Goal: Task Accomplishment & Management: Use online tool/utility

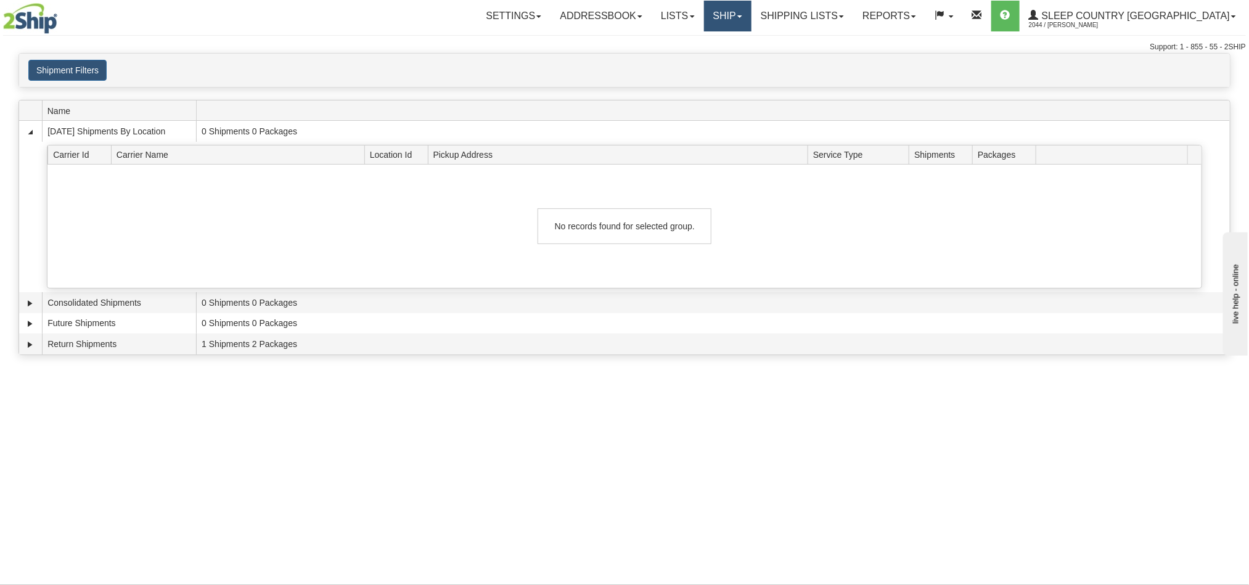
click at [752, 18] on link "Ship" at bounding box center [727, 16] width 47 height 31
click at [739, 54] on span "OnHold / Order Queue" at bounding box center [695, 59] width 87 height 10
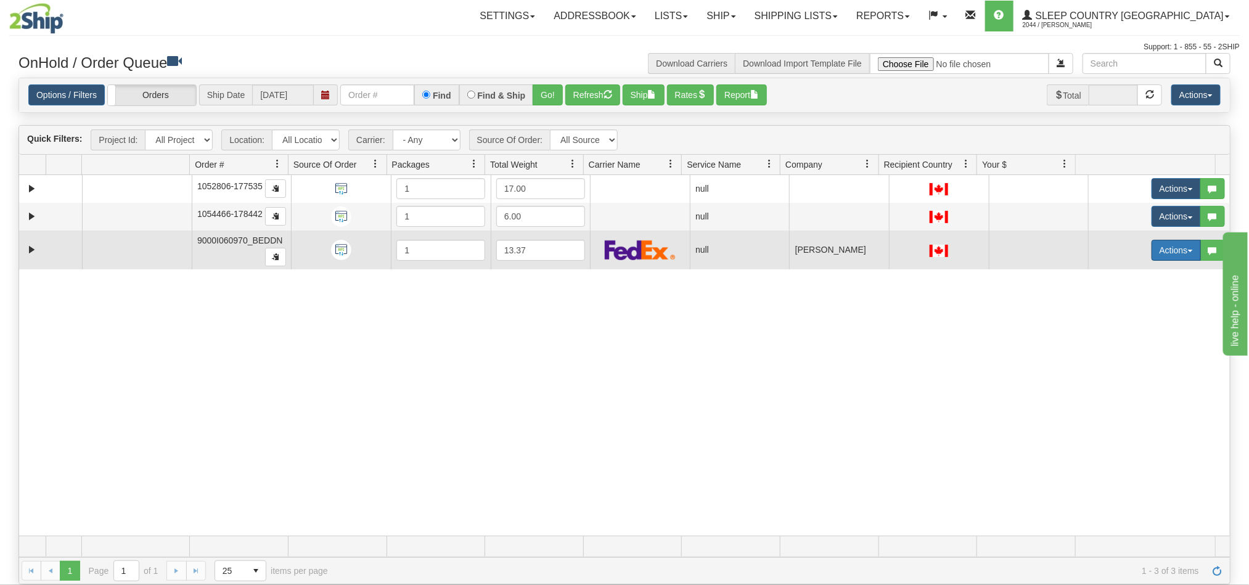
click at [1152, 250] on button "Actions" at bounding box center [1176, 250] width 49 height 21
click at [1110, 274] on span "Open" at bounding box center [1121, 274] width 30 height 10
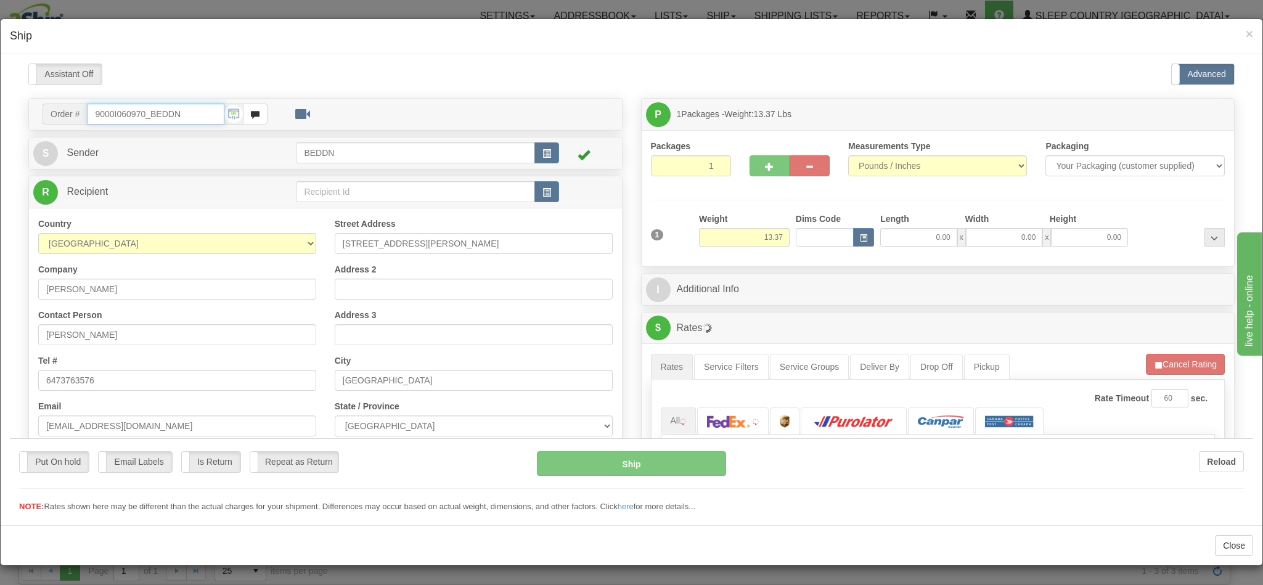
type input "13:30"
type input "16:00"
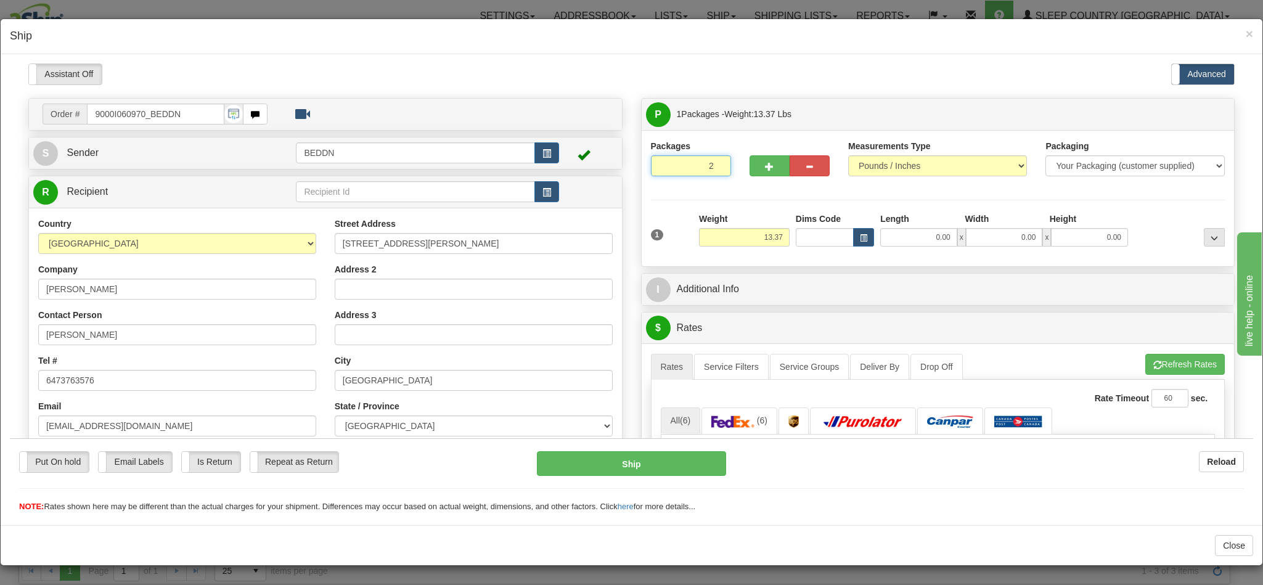
type input "2"
click at [702, 160] on input "2" at bounding box center [691, 165] width 80 height 21
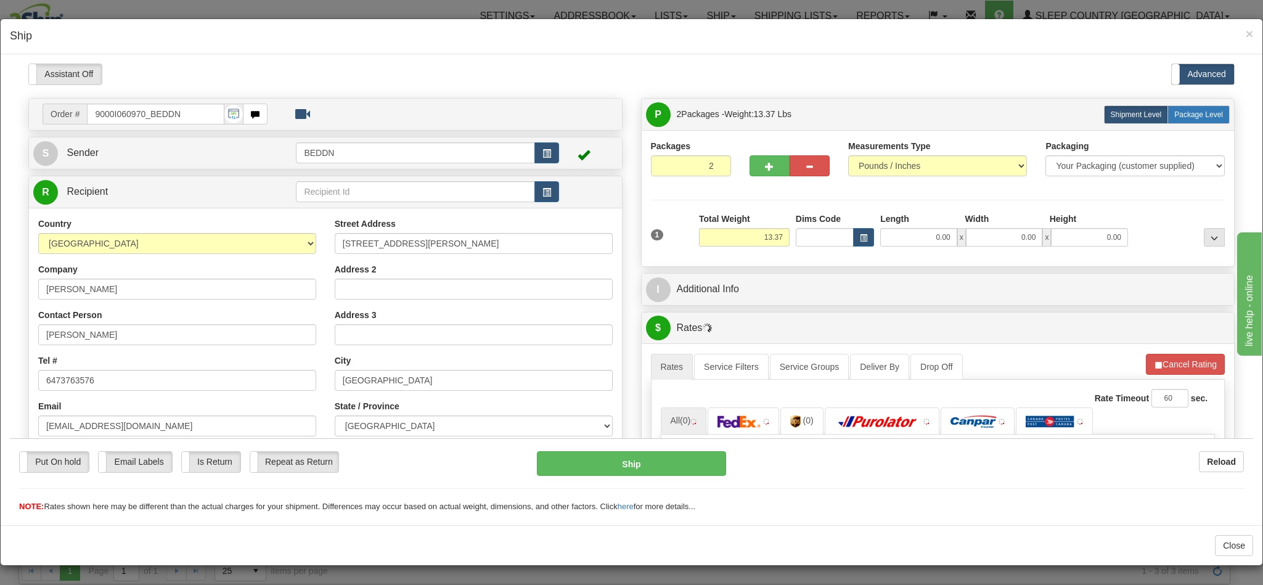
click at [1179, 114] on span "Package Level" at bounding box center [1198, 114] width 49 height 9
radio input "true"
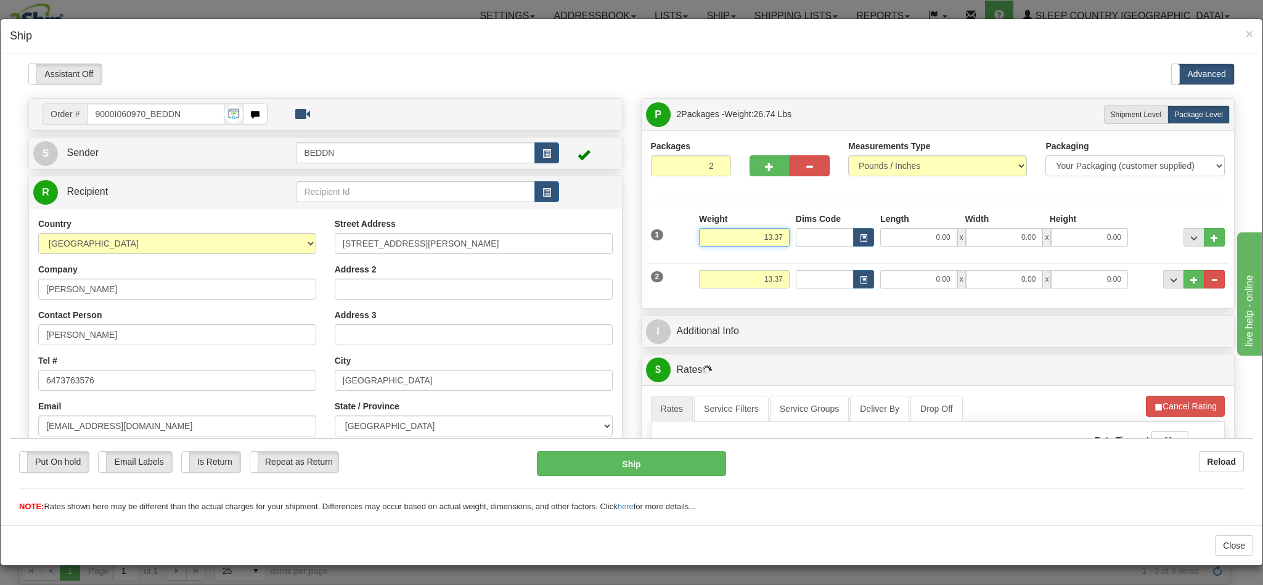
drag, startPoint x: 726, startPoint y: 240, endPoint x: 774, endPoint y: 239, distance: 48.1
click at [774, 239] on div "Weight 13.37" at bounding box center [744, 233] width 97 height 43
type input "4.00"
type input "14"
type input "1"
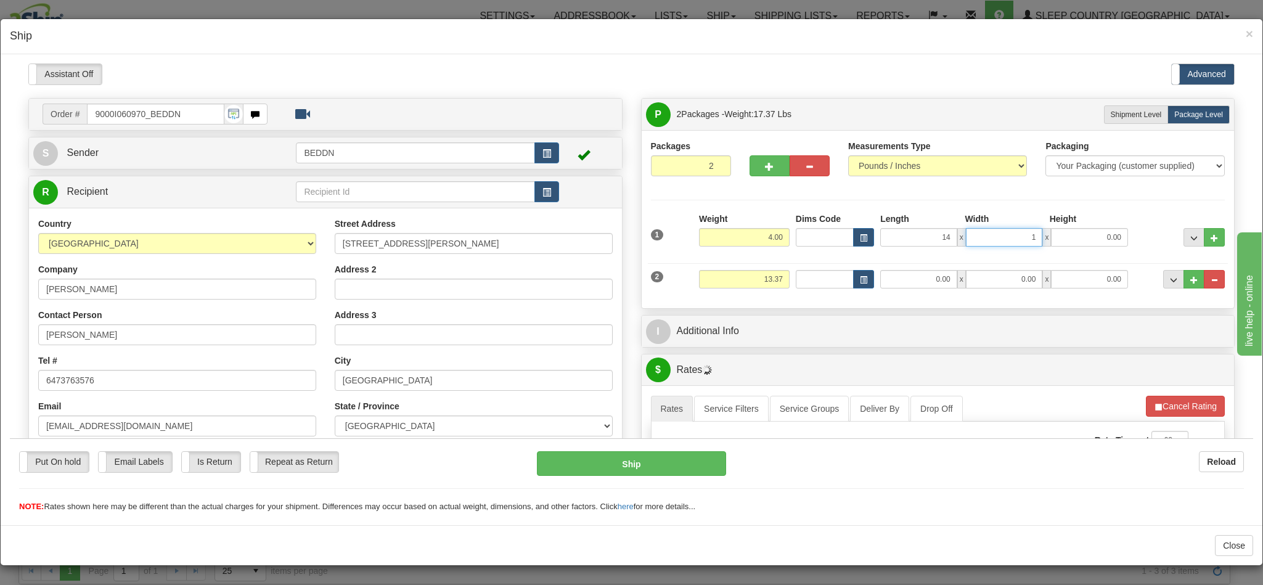
type input "14.00"
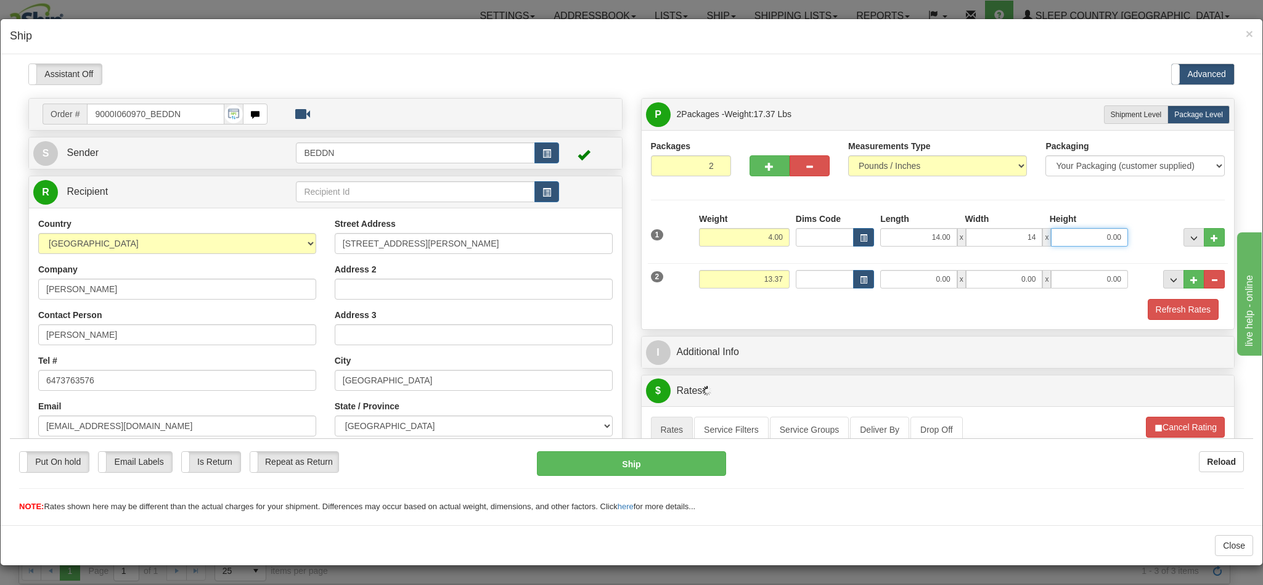
type input "14.00"
type input "10.00"
type input "3.00"
type input "10.00"
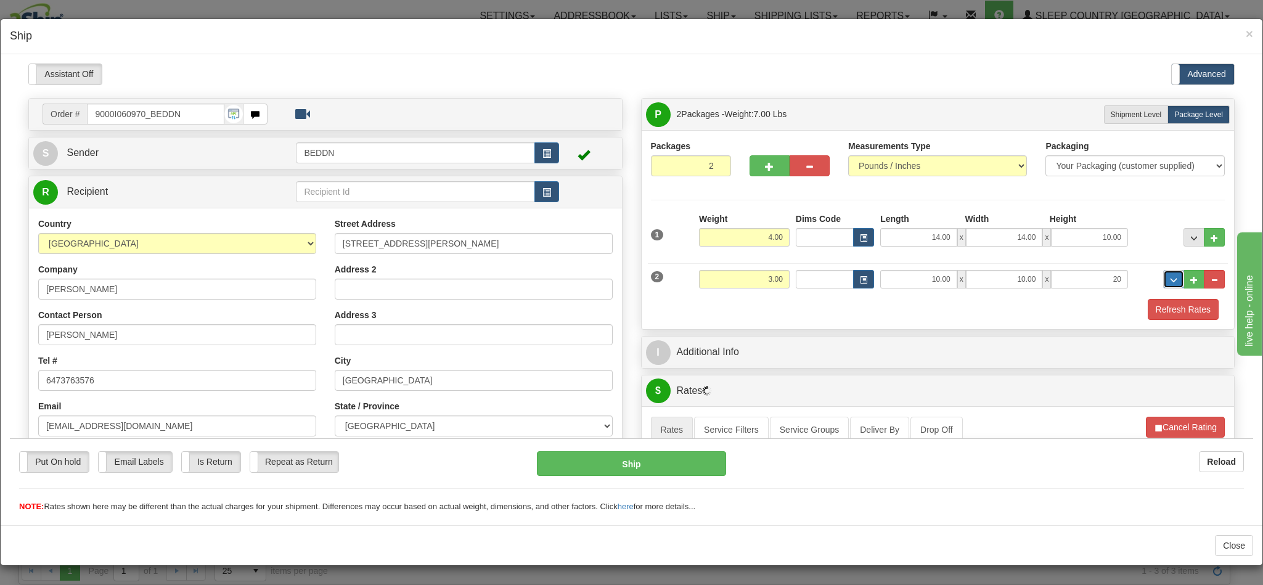
type input "20.00"
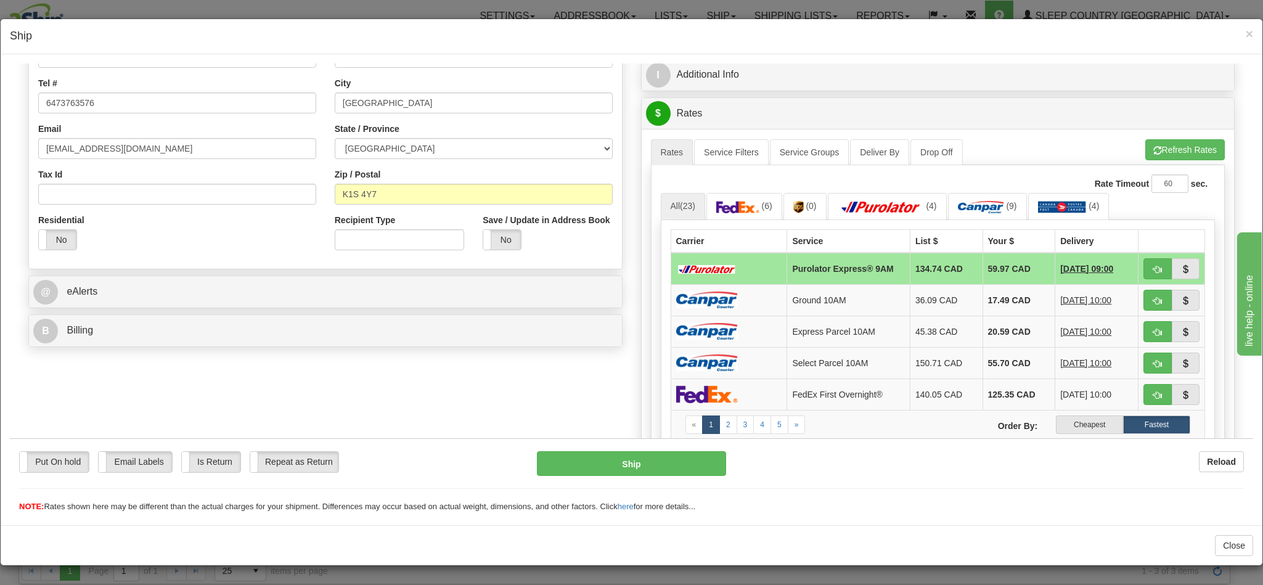
scroll to position [370, 0]
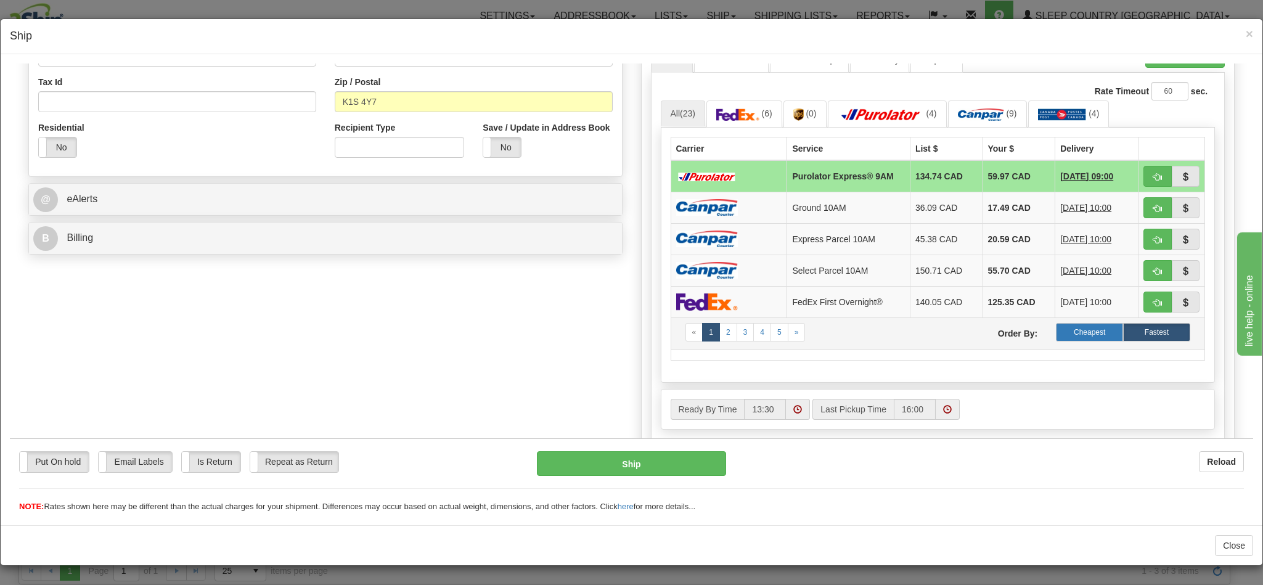
click at [1059, 341] on label "Cheapest" at bounding box center [1089, 331] width 67 height 18
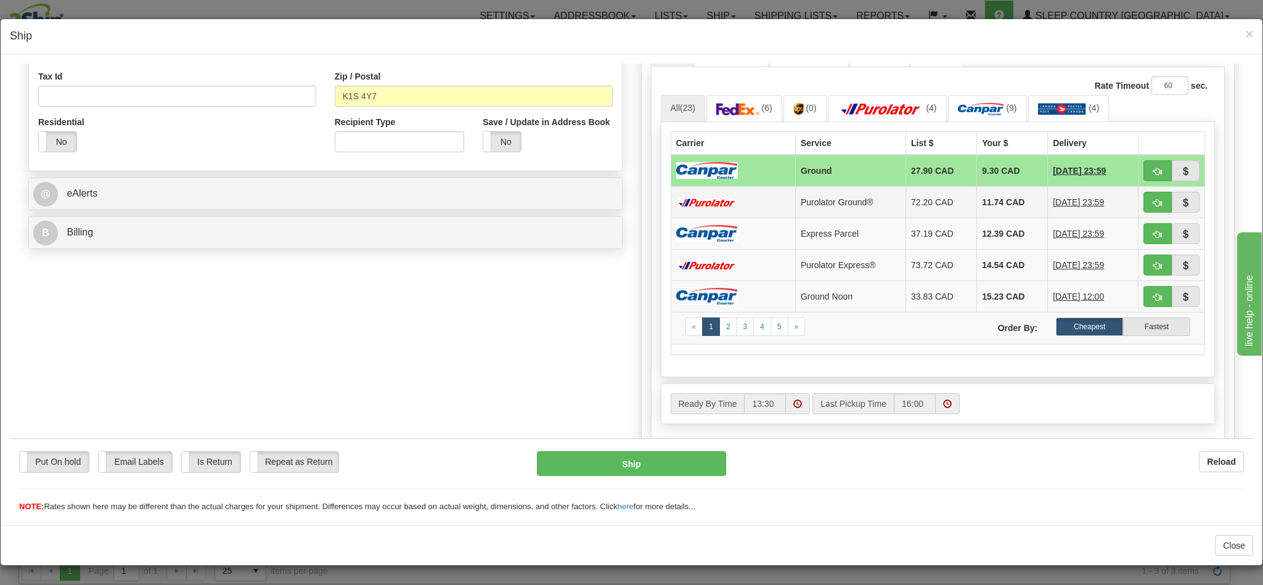
scroll to position [462, 0]
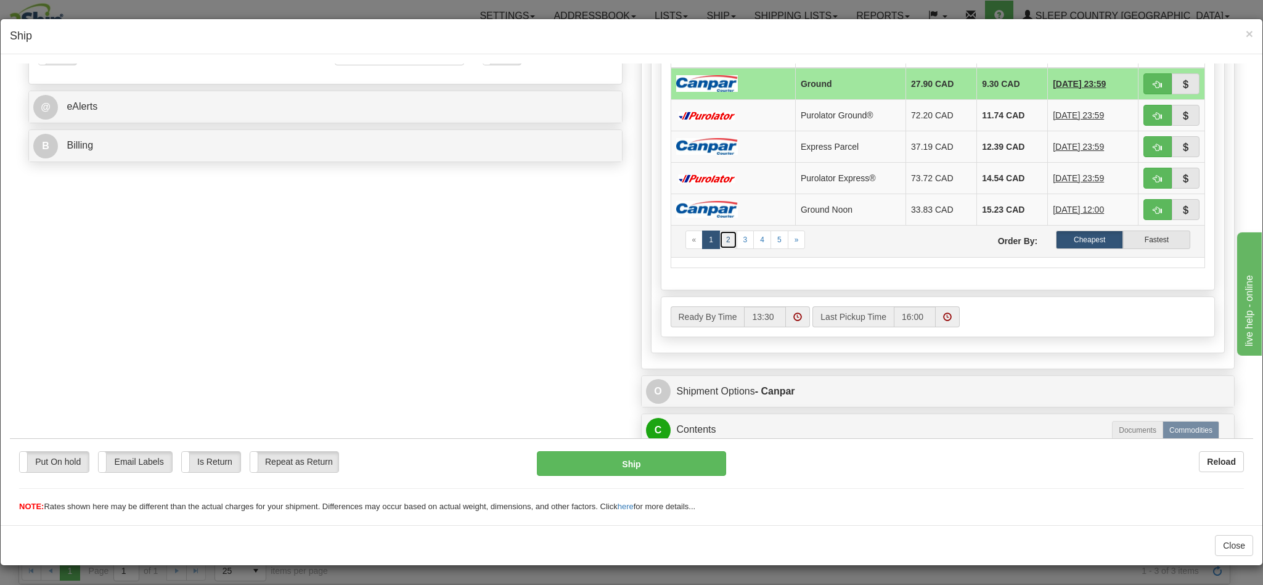
click at [719, 248] on link "2" at bounding box center [728, 239] width 18 height 18
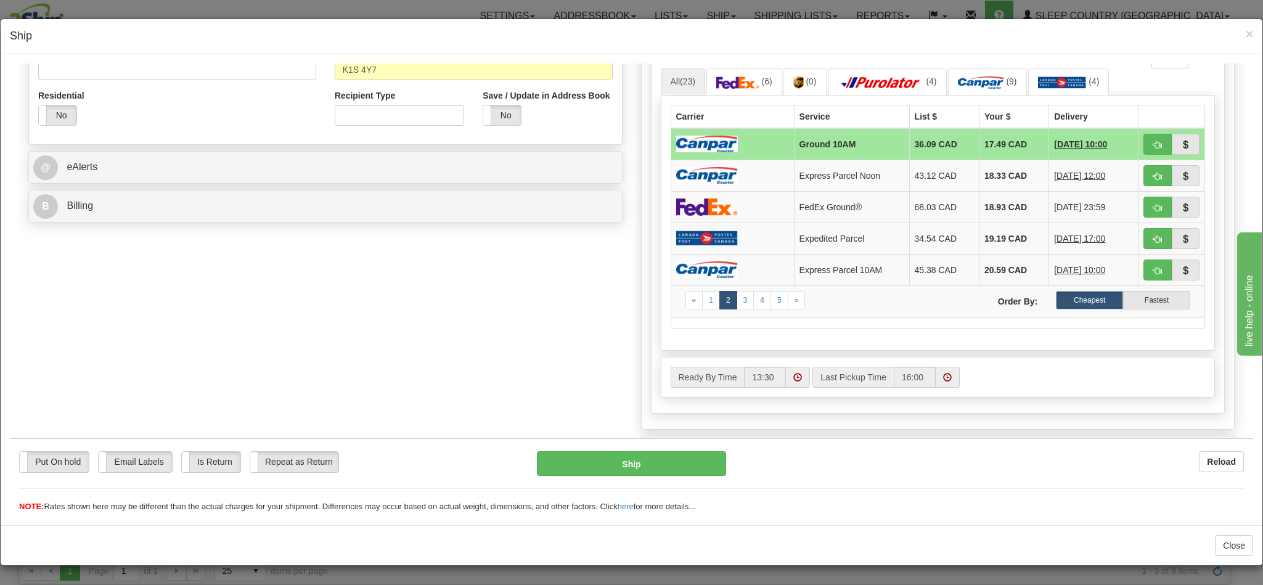
scroll to position [370, 0]
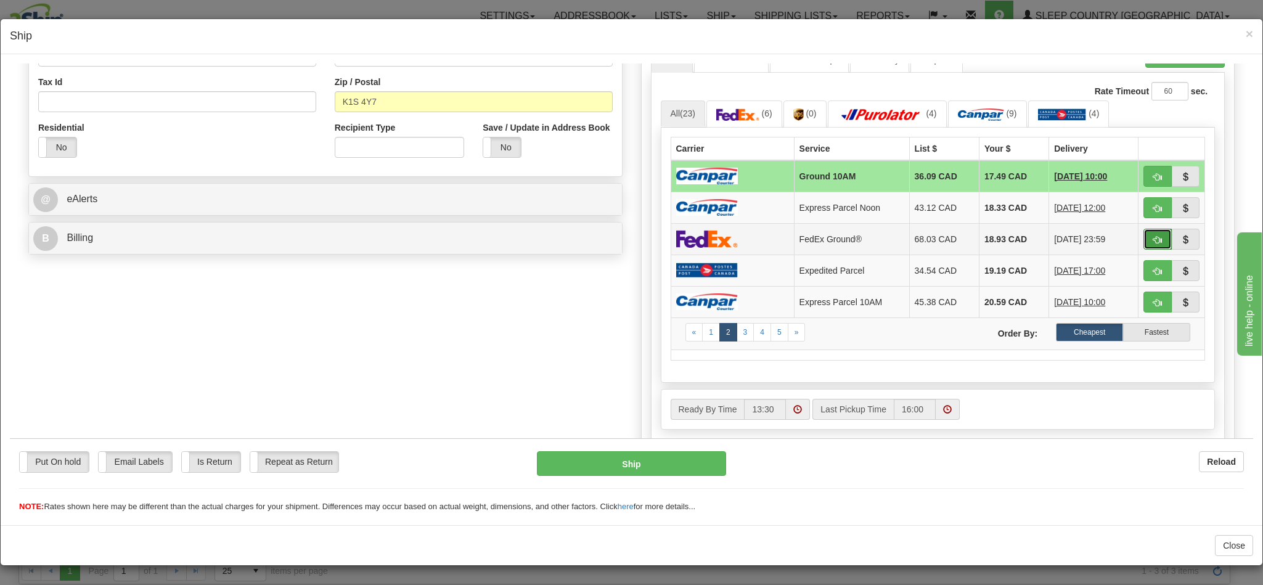
click at [1144, 247] on button "button" at bounding box center [1158, 238] width 28 height 21
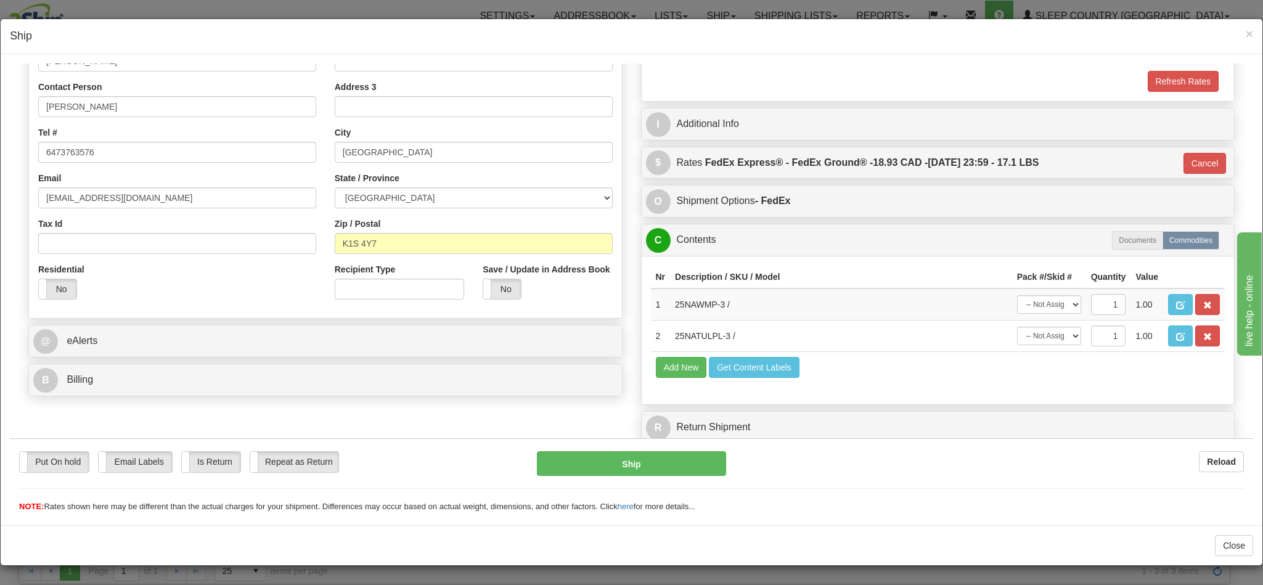
type input "92"
click at [619, 462] on button "Ship" at bounding box center [631, 463] width 189 height 25
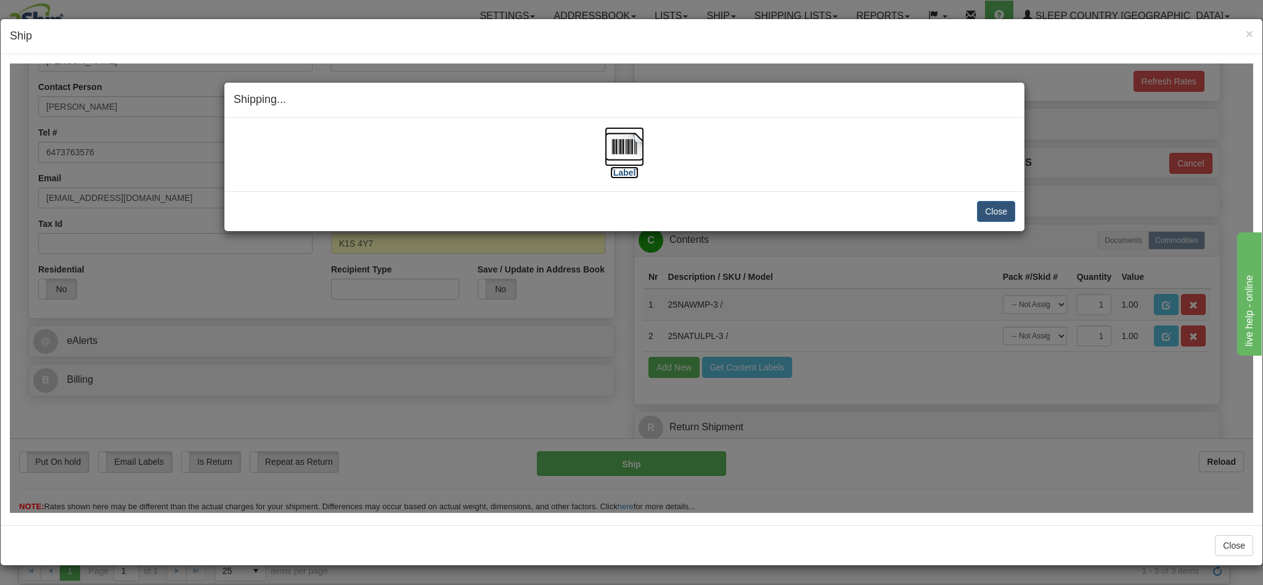
click at [626, 140] on img at bounding box center [624, 145] width 39 height 39
click at [994, 210] on button "Close" at bounding box center [996, 210] width 38 height 21
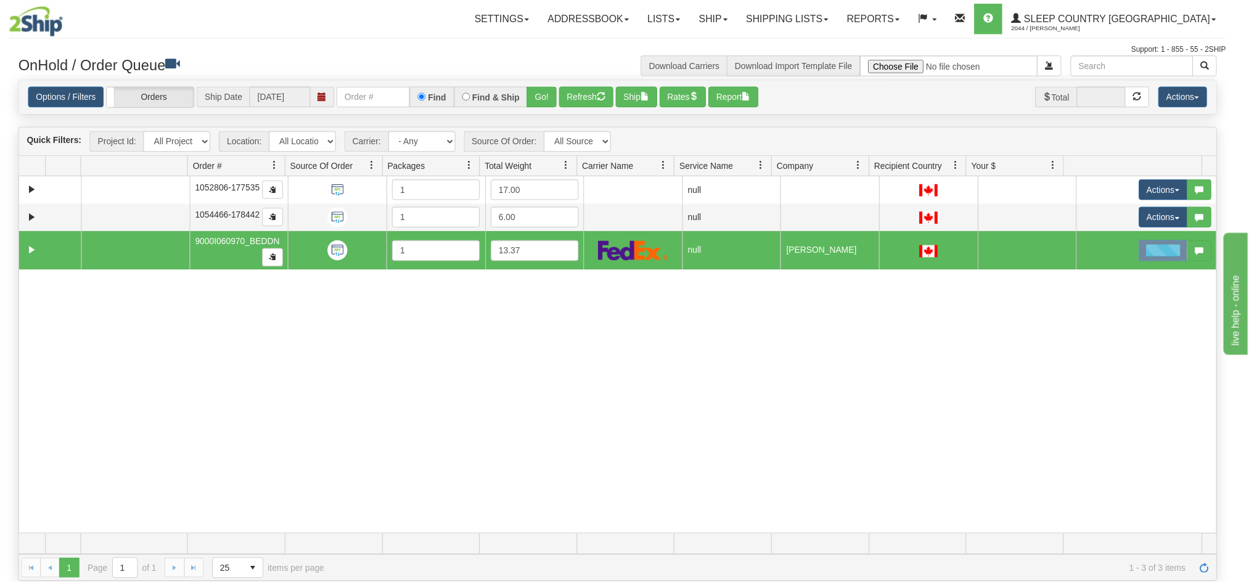
scroll to position [0, 0]
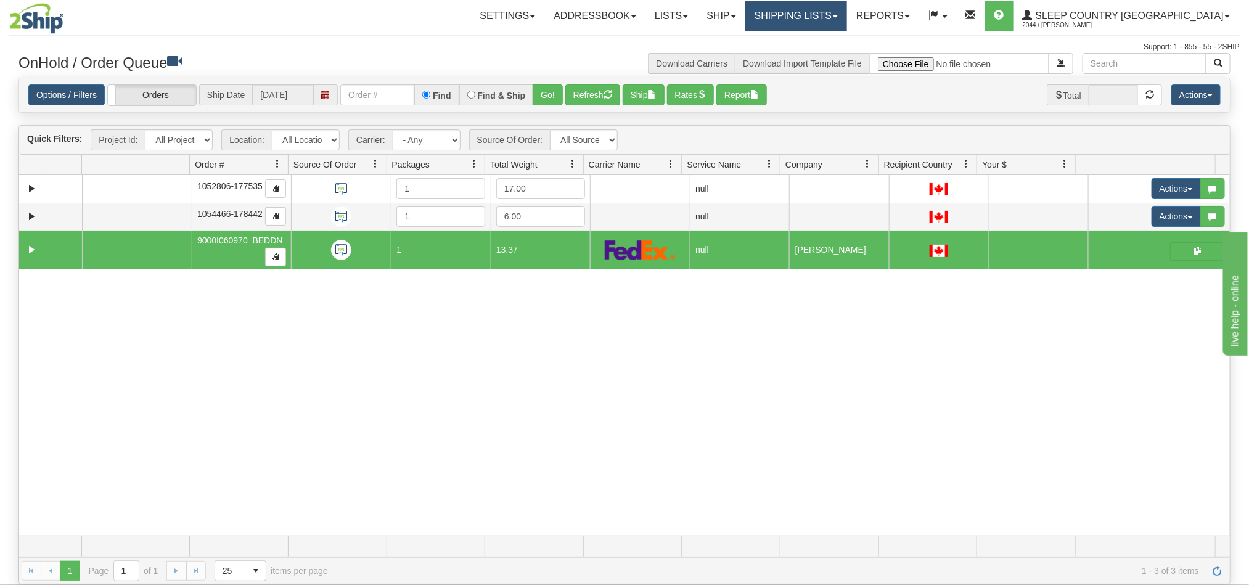
click at [847, 17] on link "Shipping lists" at bounding box center [796, 16] width 102 height 31
click at [780, 73] on span "Pickup List" at bounding box center [760, 75] width 42 height 10
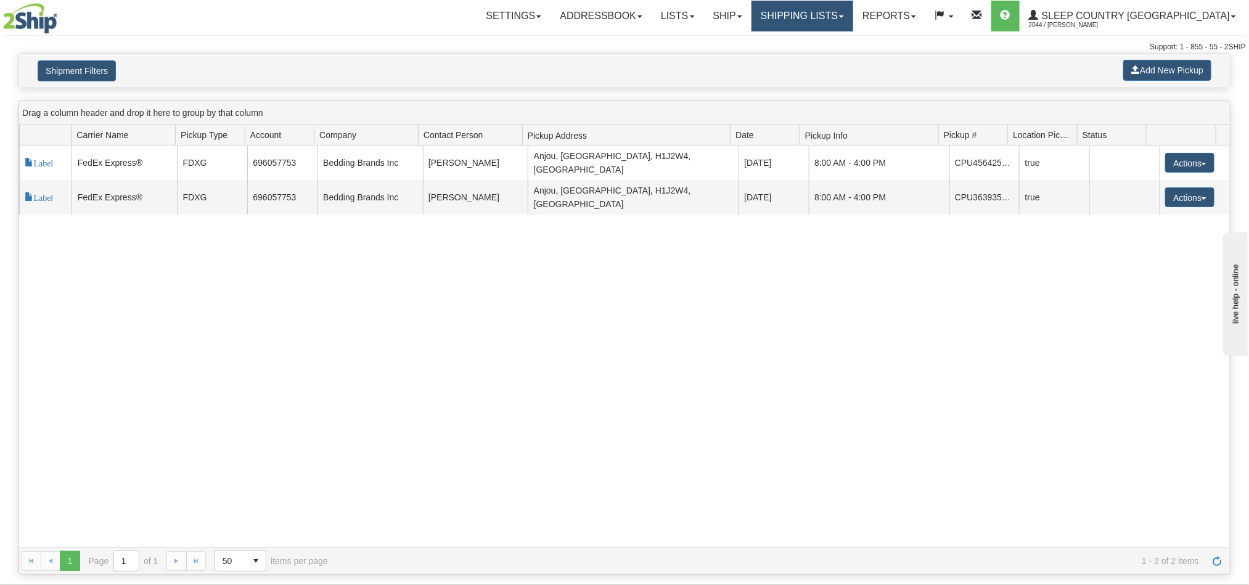
click at [853, 14] on link "Shipping lists" at bounding box center [803, 16] width 102 height 31
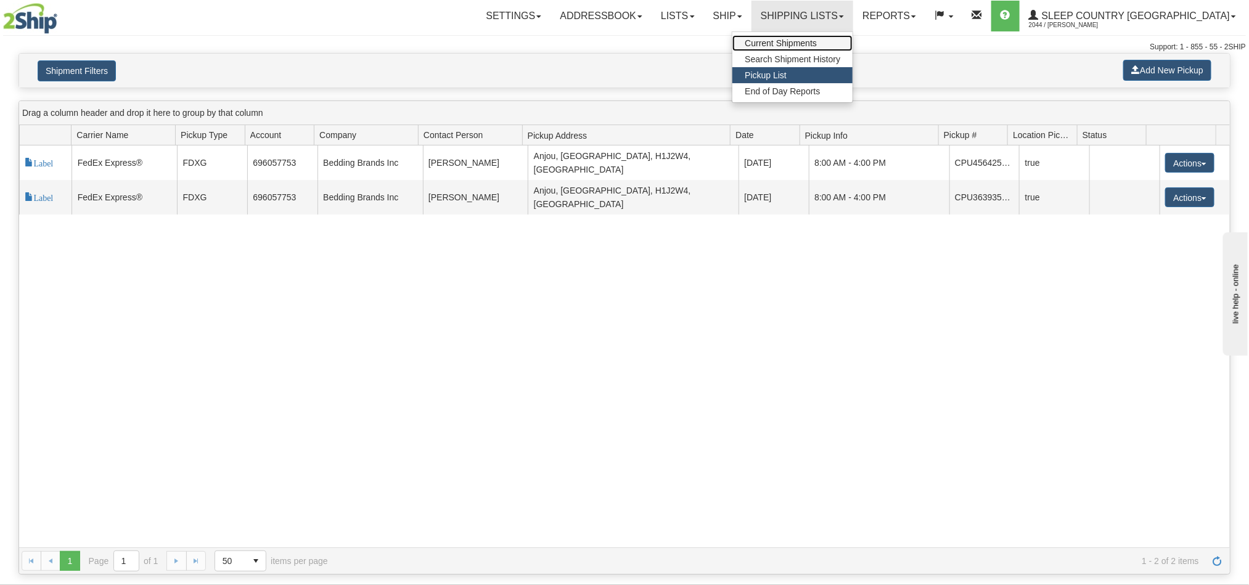
click at [817, 43] on span "Current Shipments" at bounding box center [781, 43] width 72 height 10
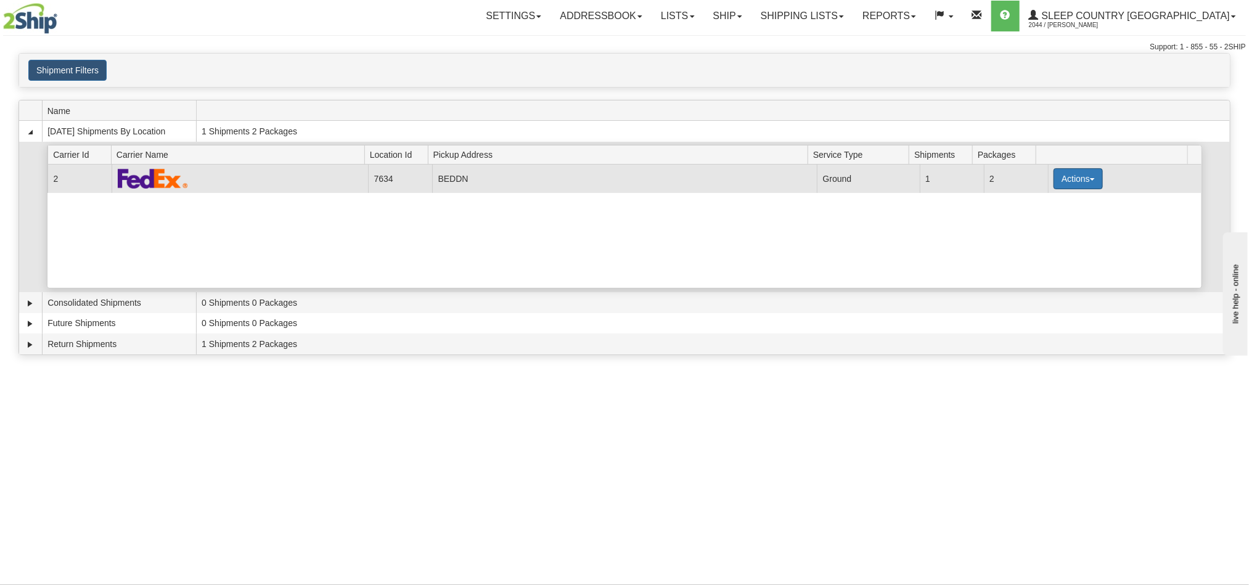
click at [1063, 176] on button "Actions" at bounding box center [1078, 178] width 49 height 21
click at [1047, 206] on span "Details" at bounding box center [1032, 201] width 33 height 9
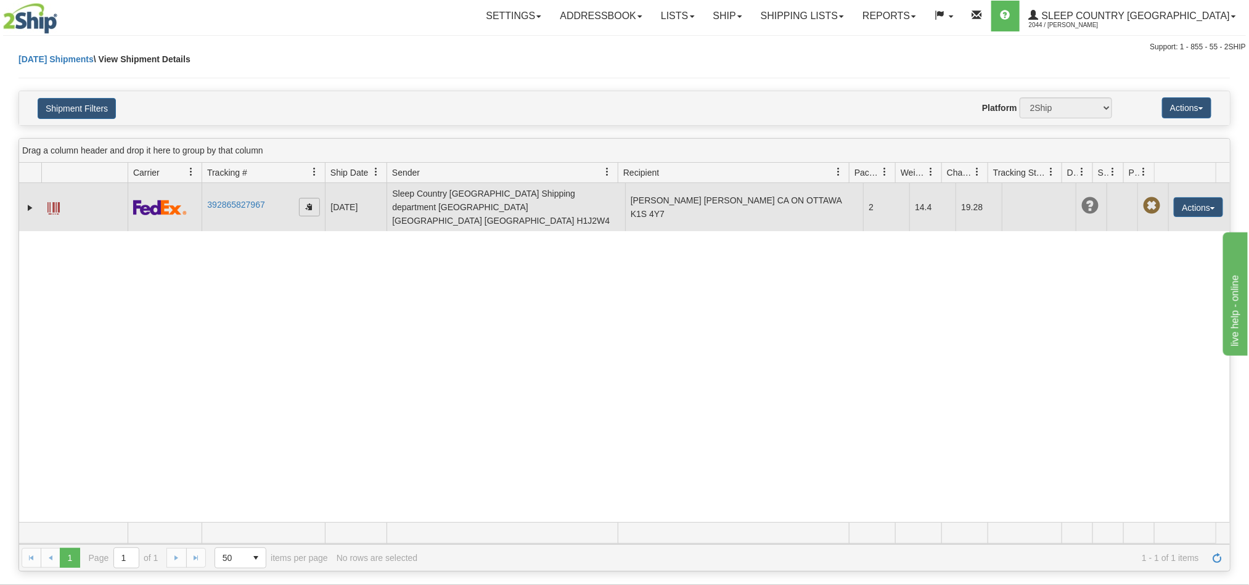
click at [313, 204] on span "button" at bounding box center [309, 206] width 7 height 7
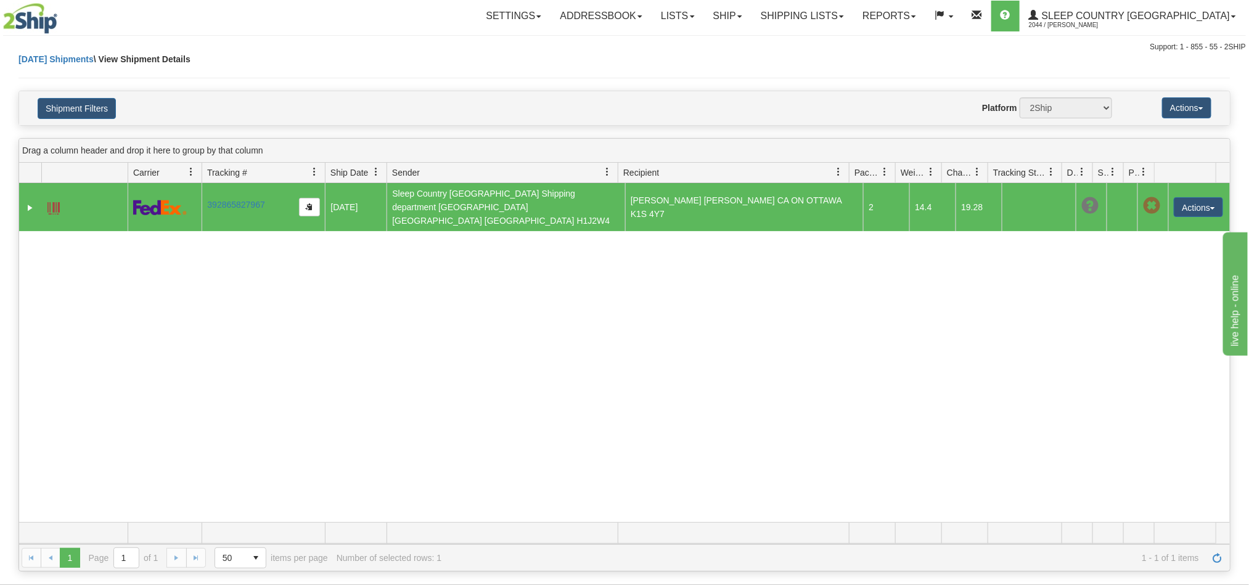
click at [859, 348] on div "31569248 2044 392865827967 09/04/2025 09/04/2025 02:32:18 PM Sleep Country Cana…" at bounding box center [624, 352] width 1211 height 339
click at [1174, 202] on button "Actions" at bounding box center [1198, 207] width 49 height 20
click at [867, 355] on div "31569248 2044 392865827967 09/04/2025 09/04/2025 02:32:18 PM Sleep Country Cana…" at bounding box center [624, 352] width 1211 height 339
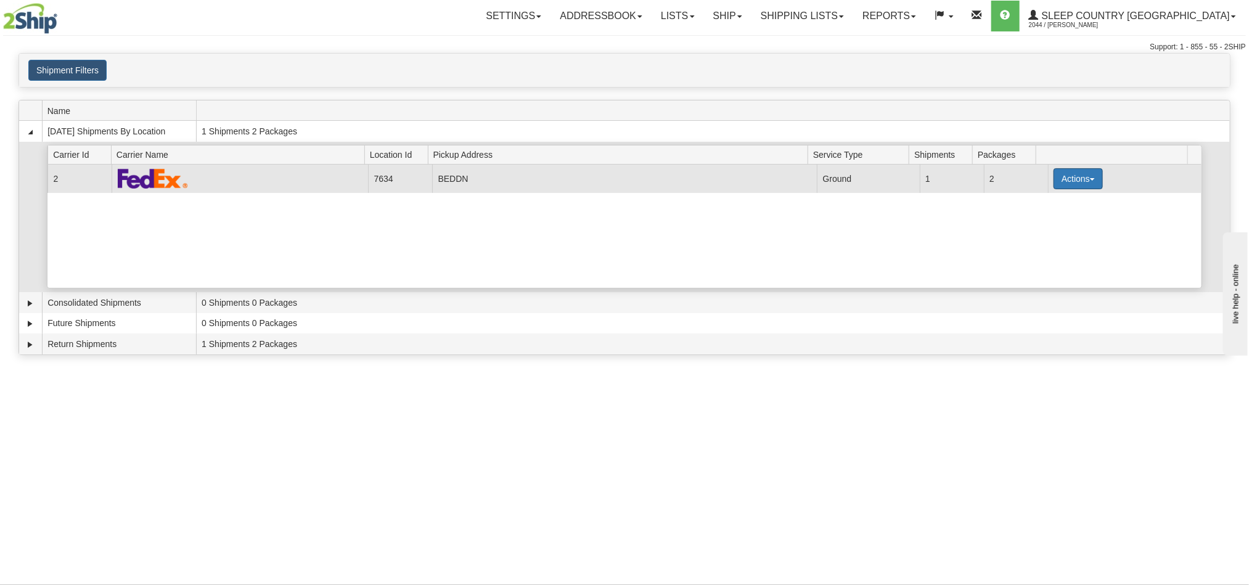
click at [1073, 184] on button "Actions" at bounding box center [1078, 178] width 49 height 21
click at [1060, 232] on link "Pickup" at bounding box center [1053, 234] width 99 height 16
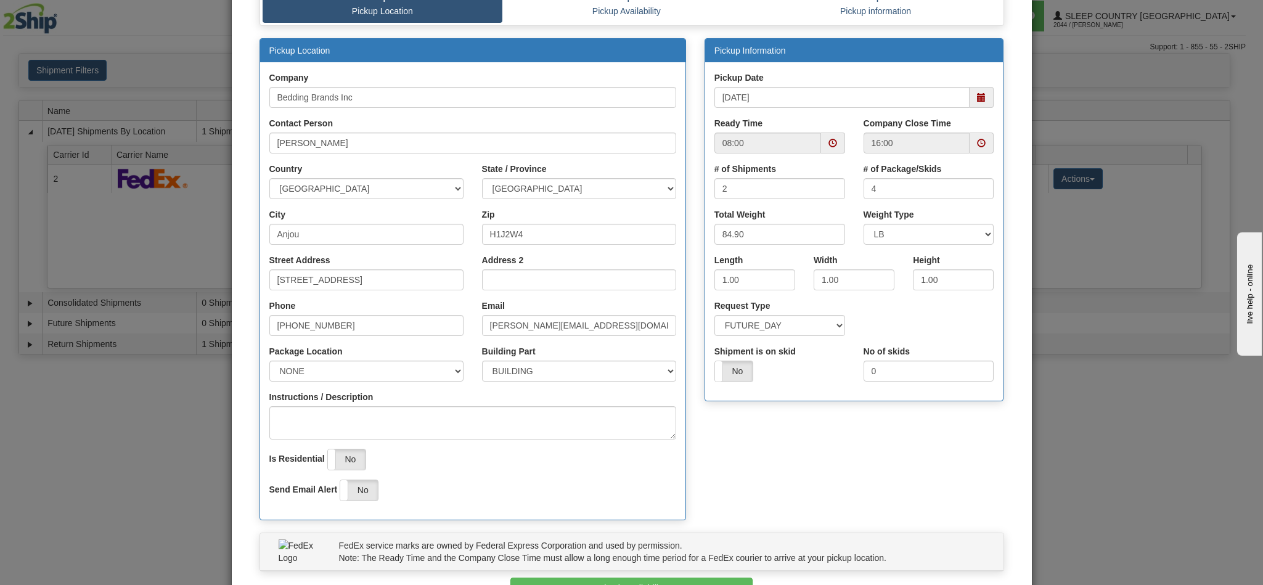
scroll to position [176, 0]
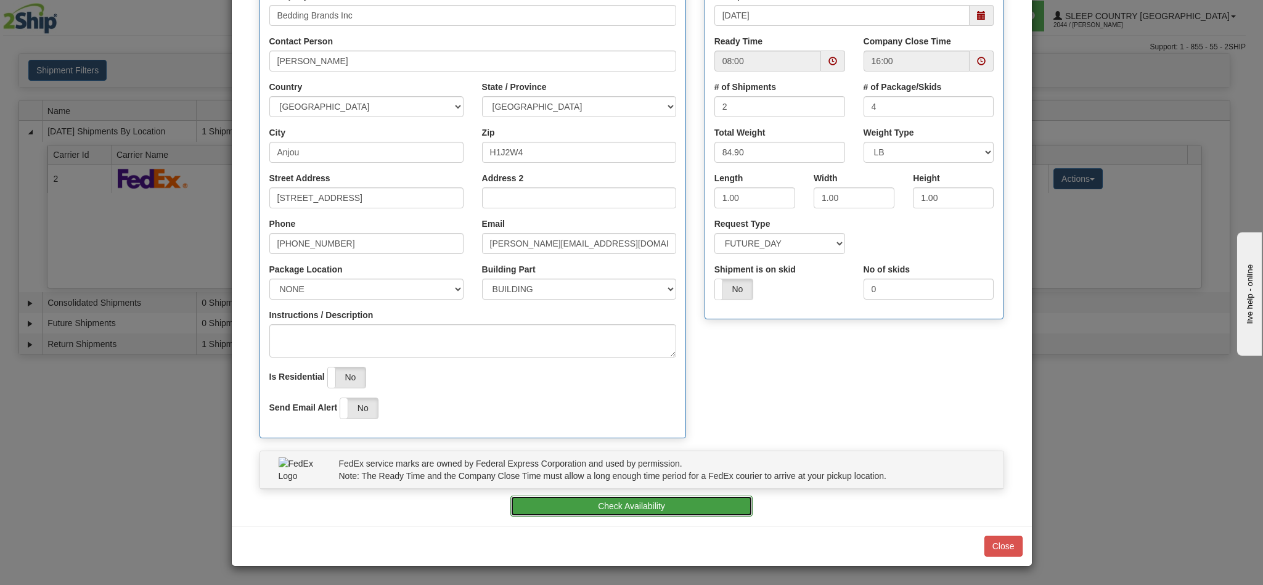
click at [621, 510] on button "Check Availability" at bounding box center [631, 506] width 242 height 21
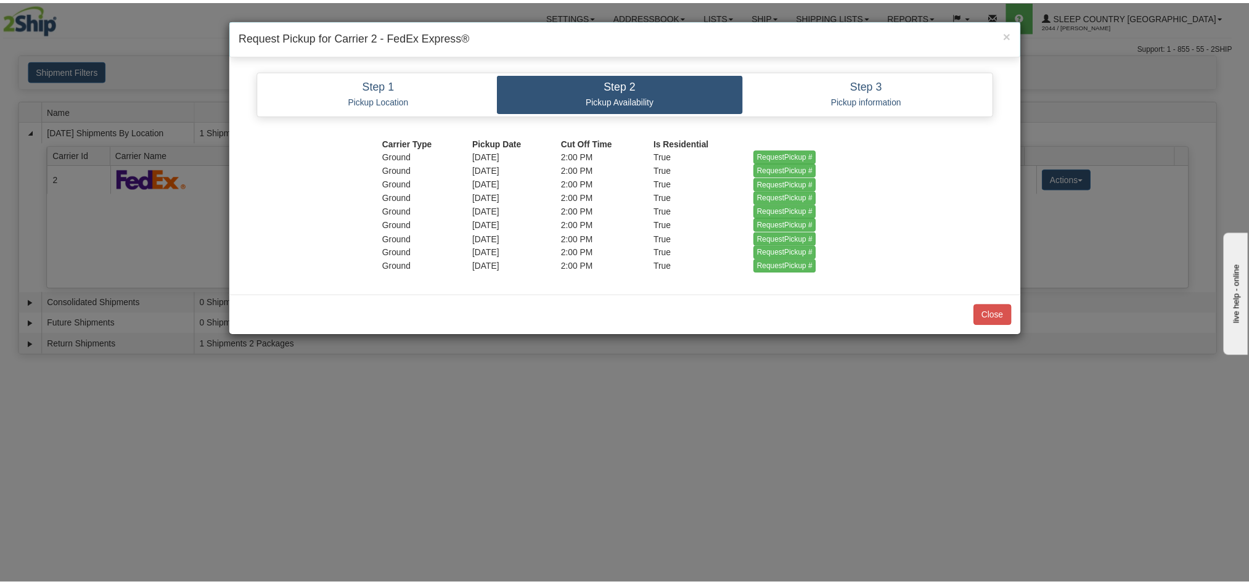
scroll to position [0, 0]
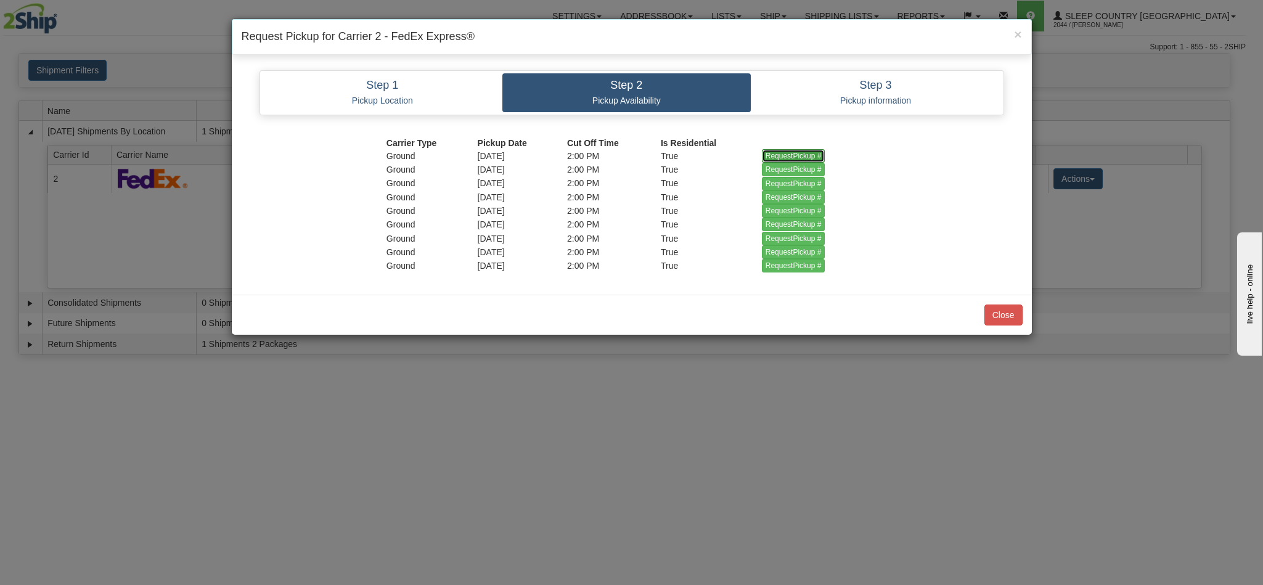
click at [774, 154] on input "RequestPickup #" at bounding box center [793, 156] width 63 height 14
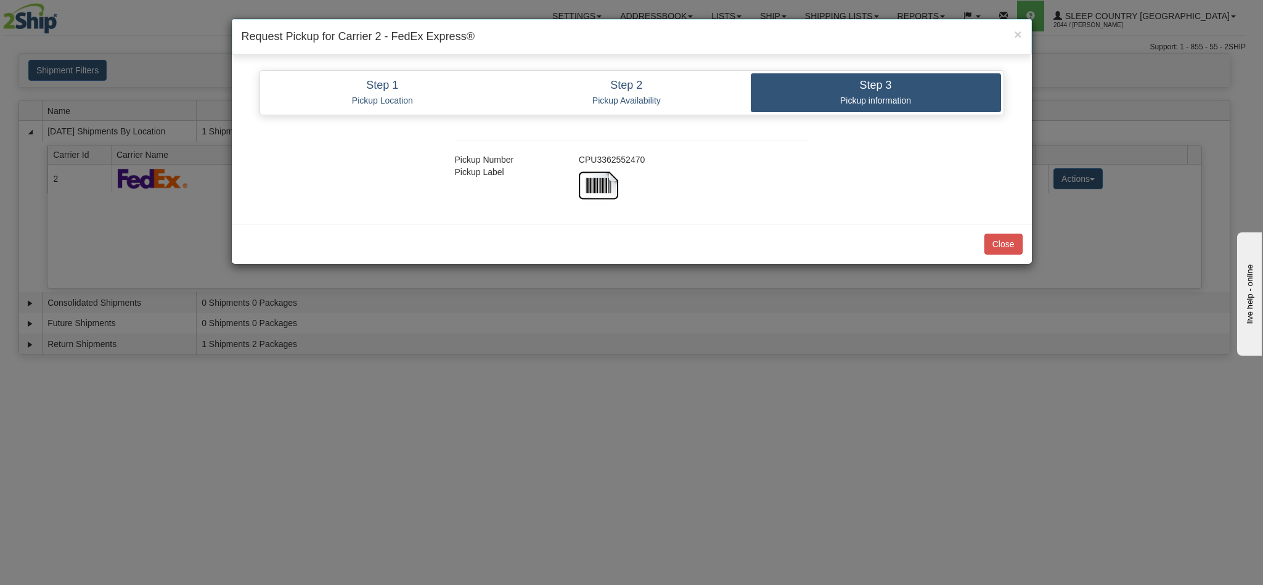
drag, startPoint x: 650, startPoint y: 159, endPoint x: 568, endPoint y: 156, distance: 82.1
click at [568, 156] on div "Pickup Number CPU3362552470 Pickup Label" at bounding box center [631, 167] width 391 height 78
copy div "CPU3362552470"
drag, startPoint x: 1005, startPoint y: 254, endPoint x: 997, endPoint y: 250, distance: 8.8
click at [1005, 254] on button "Close" at bounding box center [1004, 244] width 38 height 21
